Goal: Use online tool/utility: Utilize a website feature to perform a specific function

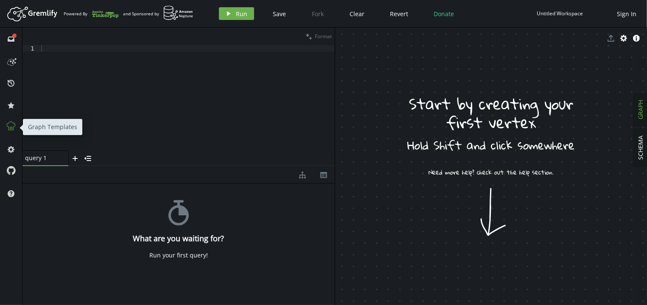
click at [5, 127] on button at bounding box center [11, 127] width 14 height 14
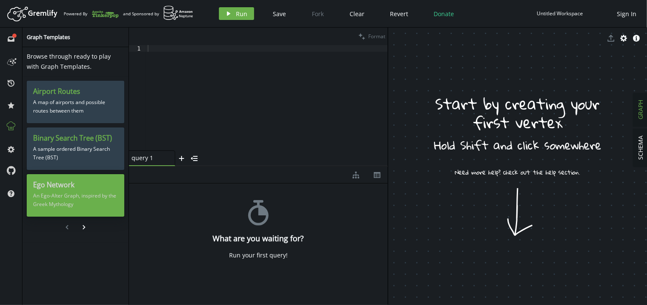
click at [82, 186] on h3 "Ego Network" at bounding box center [75, 184] width 85 height 9
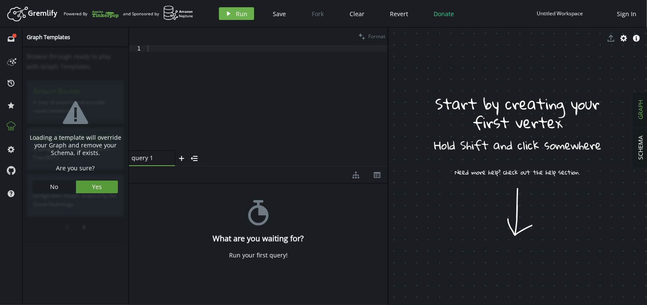
click at [111, 183] on button "Yes" at bounding box center [97, 186] width 42 height 13
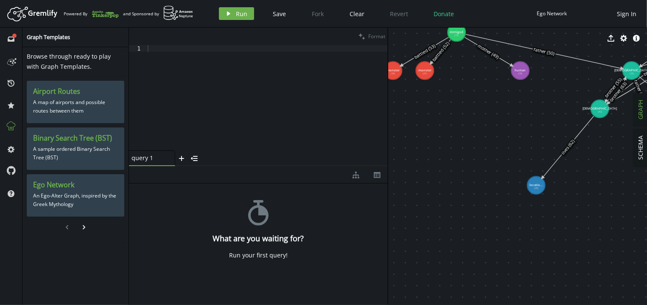
click at [277, 107] on div at bounding box center [267, 104] width 242 height 119
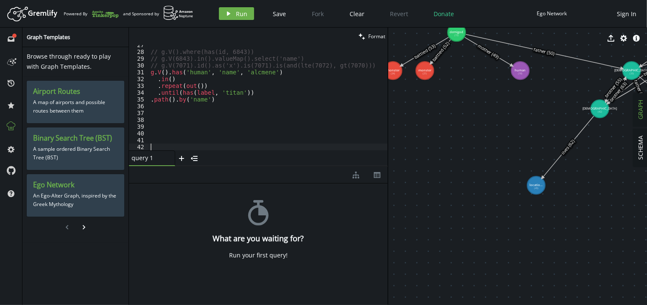
scroll to position [149, 0]
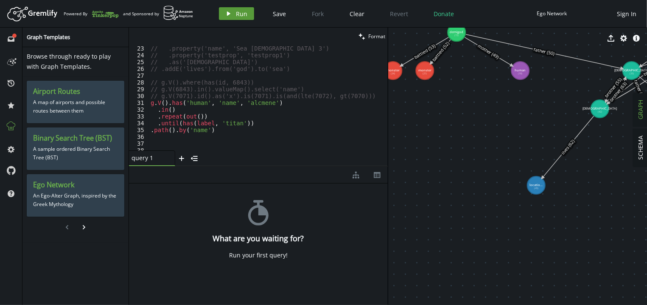
click at [244, 13] on span "Run" at bounding box center [241, 14] width 11 height 8
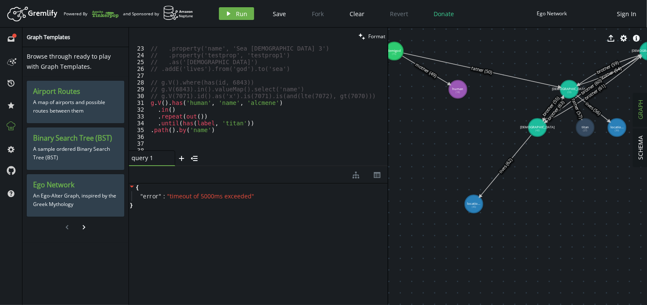
drag, startPoint x: 462, startPoint y: 151, endPoint x: 400, endPoint y: 170, distance: 65.1
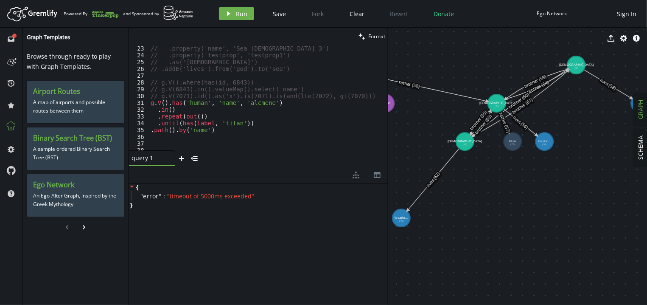
drag, startPoint x: 439, startPoint y: 138, endPoint x: 366, endPoint y: 152, distance: 73.9
click at [366, 152] on div "clean Format 23 24 25 26 27 28 29 30 31 32 33 34 35 36 37 38 39 // .property('n…" at bounding box center [388, 166] width 518 height 277
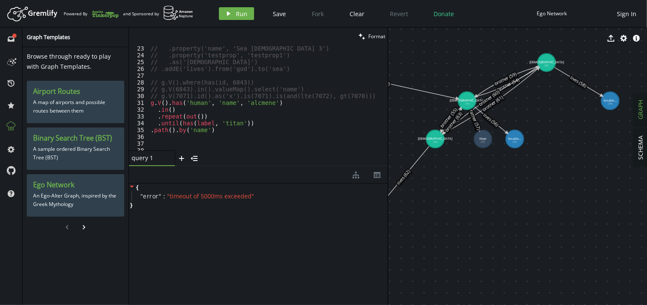
drag, startPoint x: 519, startPoint y: 182, endPoint x: 489, endPoint y: 180, distance: 29.8
drag, startPoint x: 483, startPoint y: 139, endPoint x: 502, endPoint y: 172, distance: 38.1
click at [502, 172] on tspan "titan" at bounding box center [501, 171] width 7 height 4
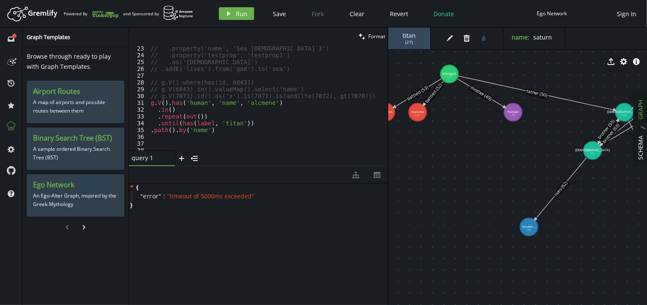
drag, startPoint x: 412, startPoint y: 139, endPoint x: 570, endPoint y: 151, distance: 158.4
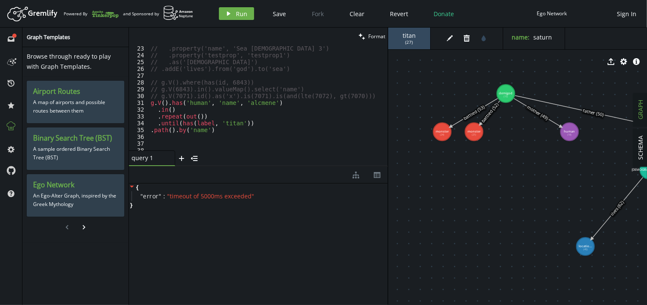
drag, startPoint x: 479, startPoint y: 164, endPoint x: 549, endPoint y: 192, distance: 74.7
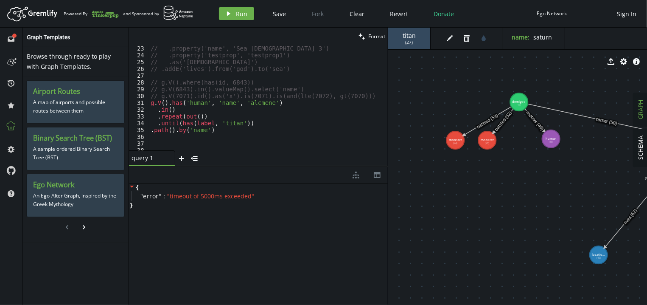
drag, startPoint x: 586, startPoint y: 137, endPoint x: 550, endPoint y: 141, distance: 36.3
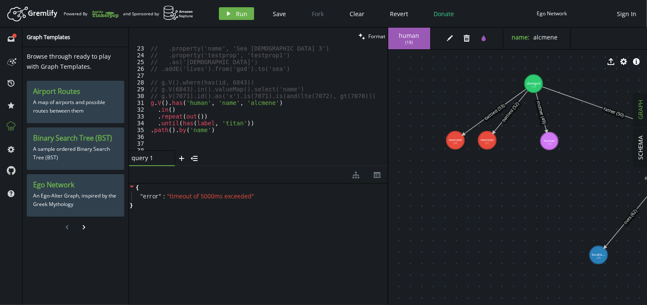
drag, startPoint x: 516, startPoint y: 96, endPoint x: 534, endPoint y: 84, distance: 22.0
drag, startPoint x: 549, startPoint y: 144, endPoint x: 563, endPoint y: 136, distance: 15.6
click at [563, 137] on text "human (18)" at bounding box center [560, 140] width 11 height 7
drag, startPoint x: 563, startPoint y: 137, endPoint x: 550, endPoint y: 142, distance: 13.6
click at [550, 142] on tspan "human" at bounding box center [550, 141] width 11 height 4
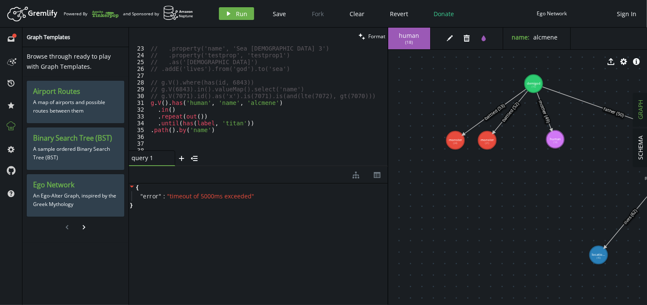
drag, startPoint x: 550, startPoint y: 141, endPoint x: 563, endPoint y: 133, distance: 14.9
click at [561, 137] on tspan "human" at bounding box center [555, 139] width 11 height 4
type textarea ".repeat(out())"
click at [208, 118] on div "// .property('name', 'Sea God 3') // .property('testprop', 'testprop1') // .as(…" at bounding box center [268, 104] width 239 height 119
type textarea "ю"
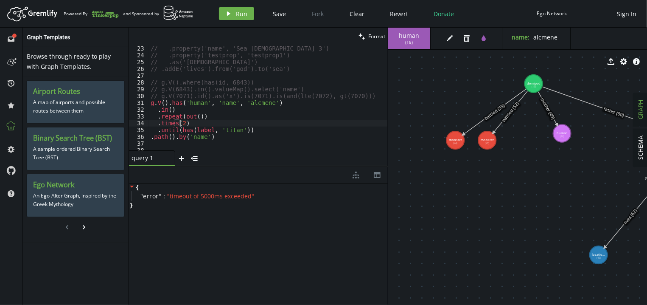
scroll to position [0, 29]
drag, startPoint x: 253, startPoint y: 130, endPoint x: 253, endPoint y: 123, distance: 7.2
click at [253, 123] on div "// .property('name', 'Sea God 3') // .property('testprop', 'testprop1') // .as(…" at bounding box center [268, 104] width 239 height 119
type textarea ".times(2)"
click at [244, 11] on span "Run" at bounding box center [241, 14] width 11 height 8
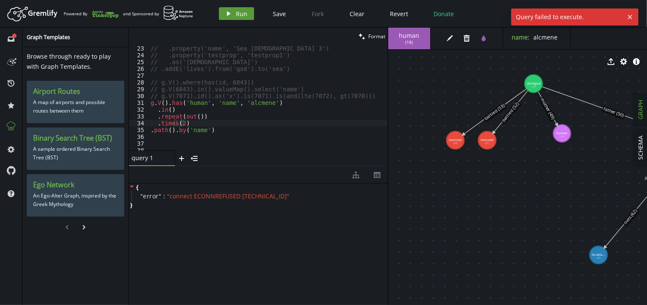
click at [223, 13] on button "play Run" at bounding box center [236, 13] width 35 height 13
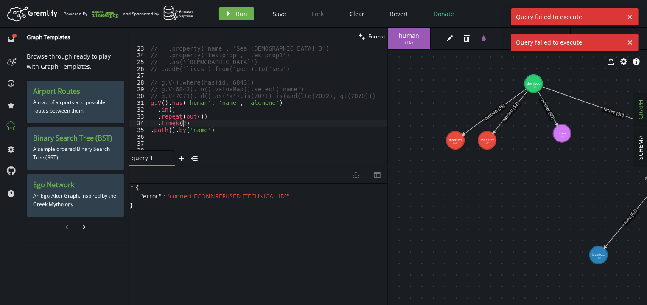
click at [229, 124] on div "// .property('name', 'Sea God 3') // .property('testprop', 'testprop1') // .as(…" at bounding box center [268, 104] width 239 height 119
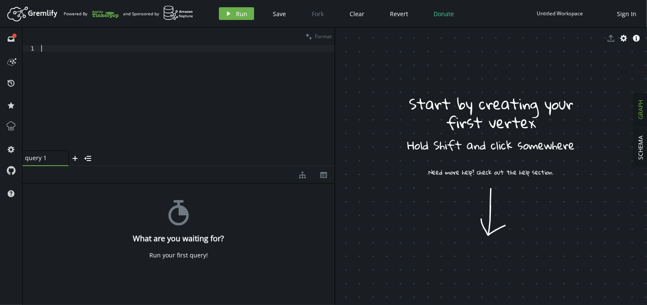
click at [115, 98] on div at bounding box center [186, 104] width 295 height 119
click at [10, 126] on icon at bounding box center [11, 126] width 11 height 11
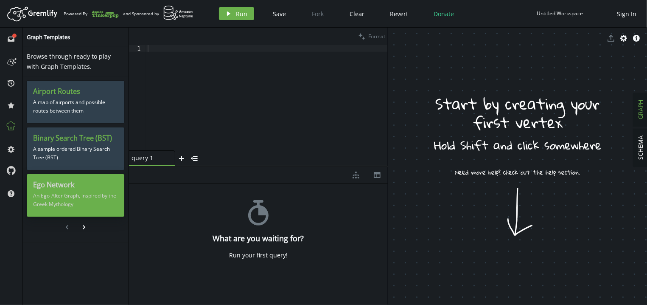
click at [60, 197] on p "An Ego-Alter Graph, inspired by the Greek Mythology" at bounding box center [75, 199] width 85 height 21
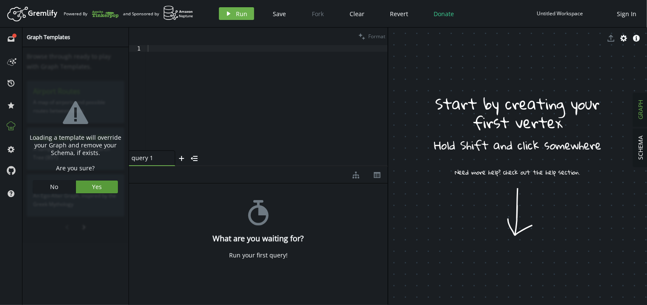
click at [93, 184] on span "Yes" at bounding box center [97, 187] width 10 height 8
